Goal: Find specific page/section: Find specific page/section

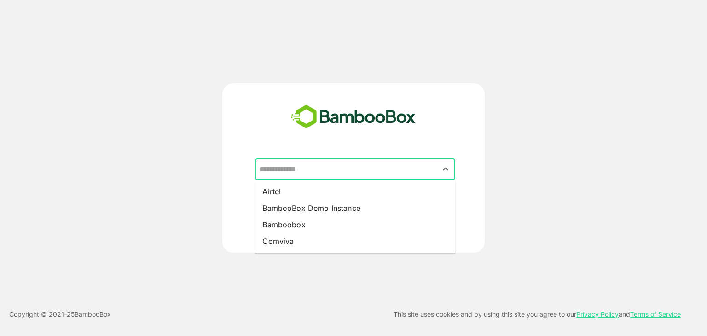
click at [328, 170] on input "text" at bounding box center [355, 170] width 197 height 18
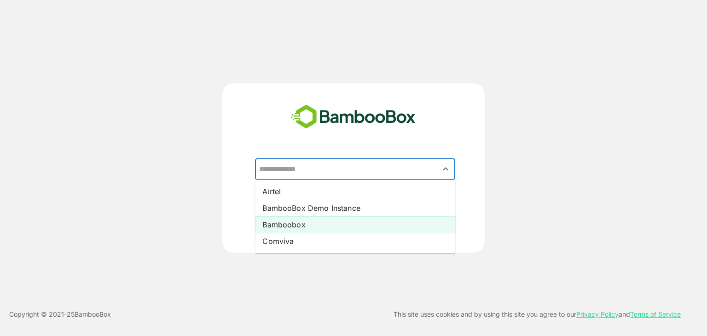
click at [300, 229] on li "Bamboobox" at bounding box center [355, 224] width 200 height 17
type input "*********"
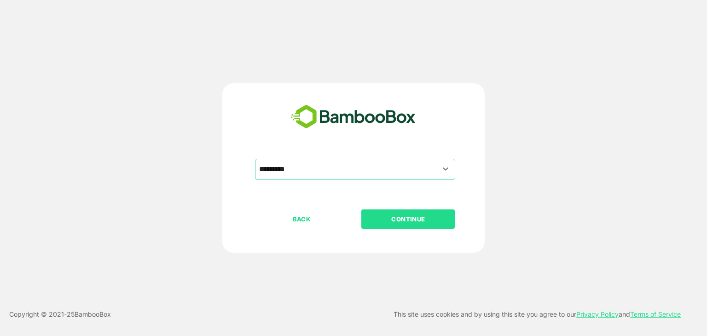
click at [406, 219] on p "CONTINUE" at bounding box center [408, 219] width 92 height 10
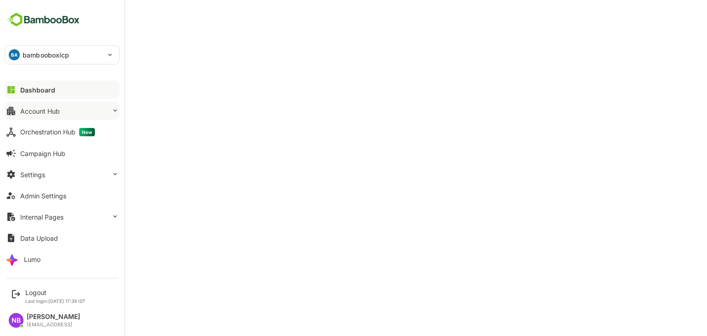
click at [63, 110] on button "Account Hub" at bounding box center [62, 111] width 115 height 18
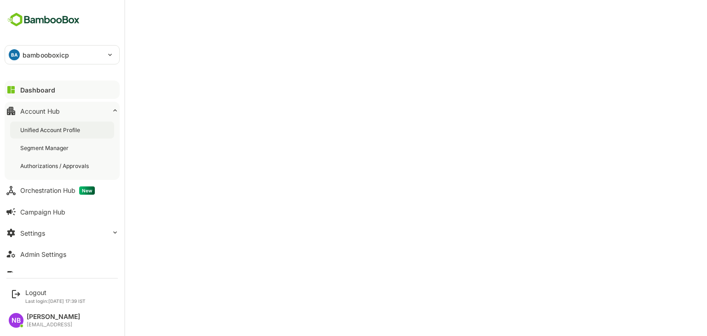
click at [55, 129] on div "Unified Account Profile" at bounding box center [51, 130] width 62 height 8
